Goal: Task Accomplishment & Management: Manage account settings

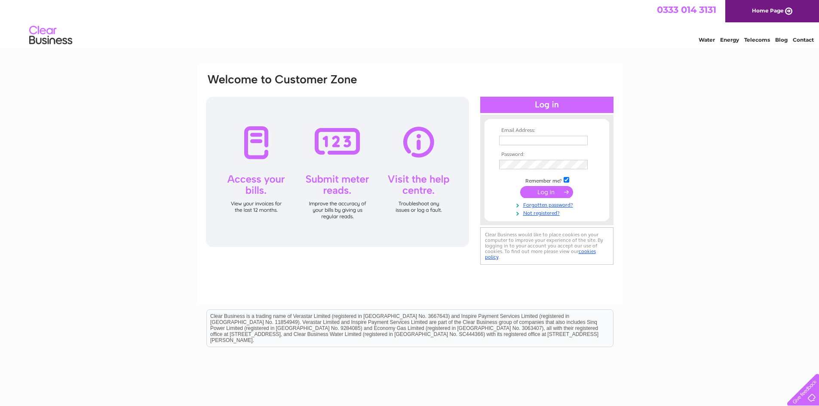
type input "[PERSON_NAME][EMAIL_ADDRESS][DOMAIN_NAME]"
click at [544, 194] on input "submit" at bounding box center [546, 192] width 53 height 12
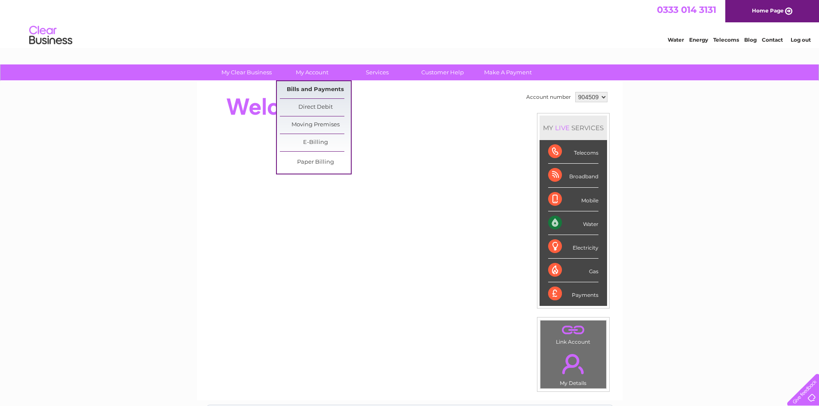
click at [314, 86] on link "Bills and Payments" at bounding box center [315, 89] width 71 height 17
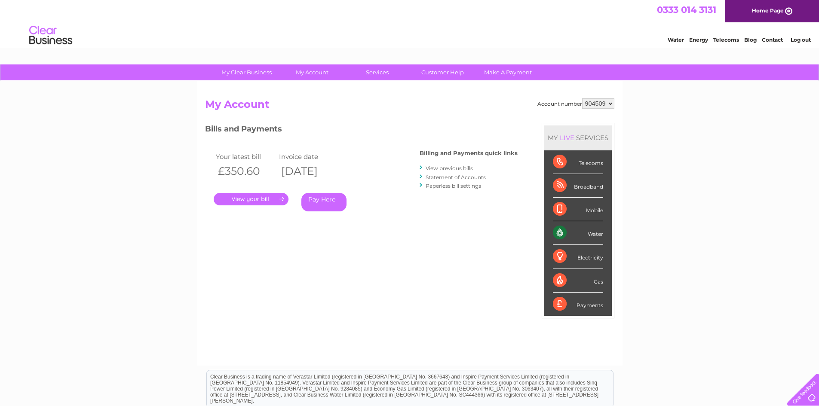
click at [262, 200] on link "." at bounding box center [251, 199] width 75 height 12
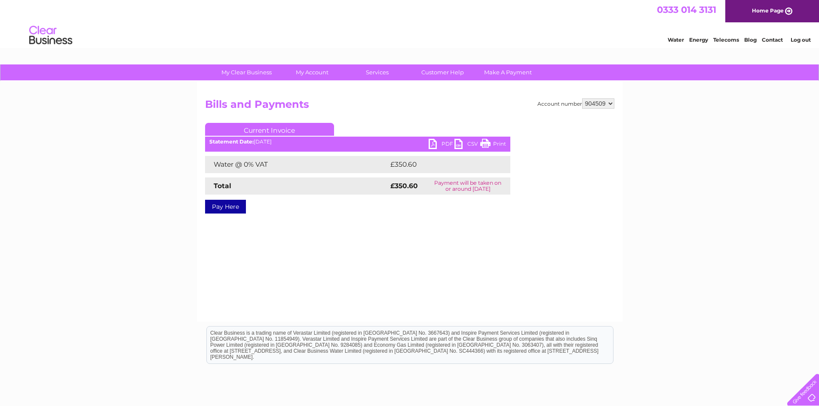
click at [440, 141] on link "PDF" at bounding box center [442, 145] width 26 height 12
